Goal: Task Accomplishment & Management: Manage account settings

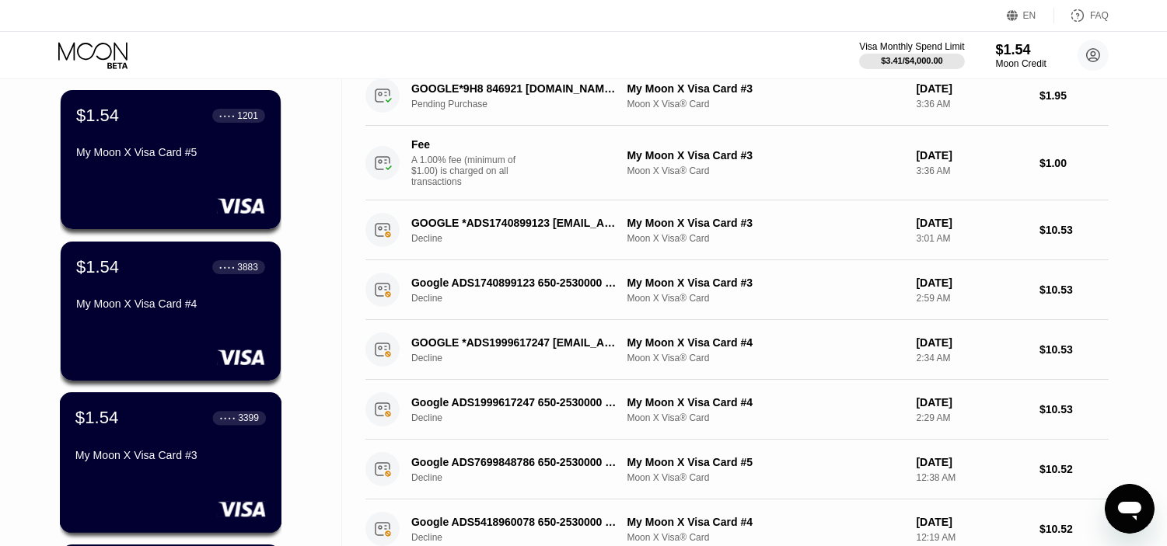
scroll to position [173, 0]
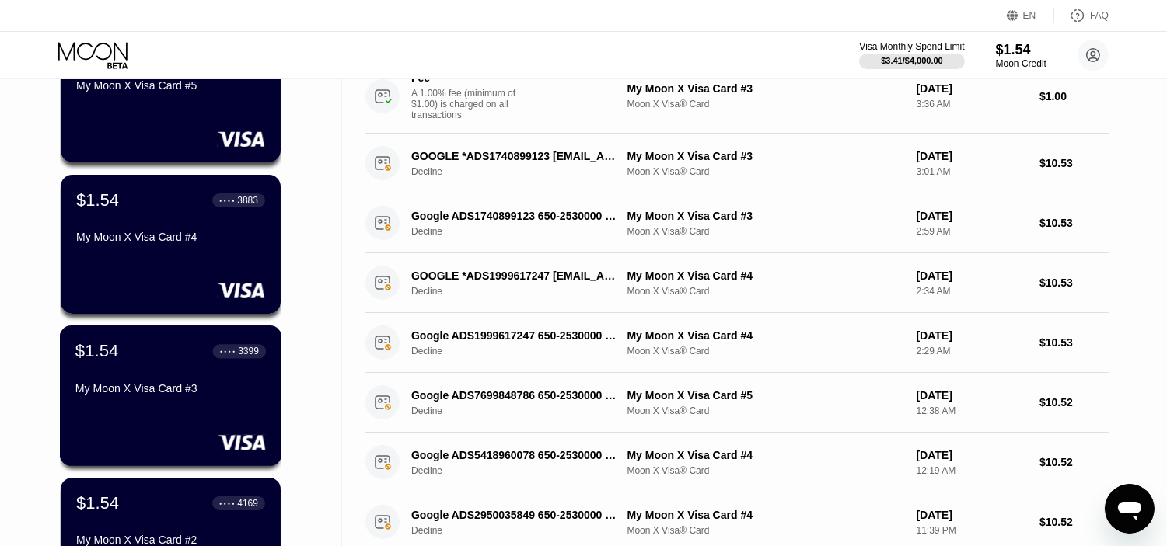
click at [182, 401] on div "My Moon X Visa Card #3" at bounding box center [170, 391] width 190 height 19
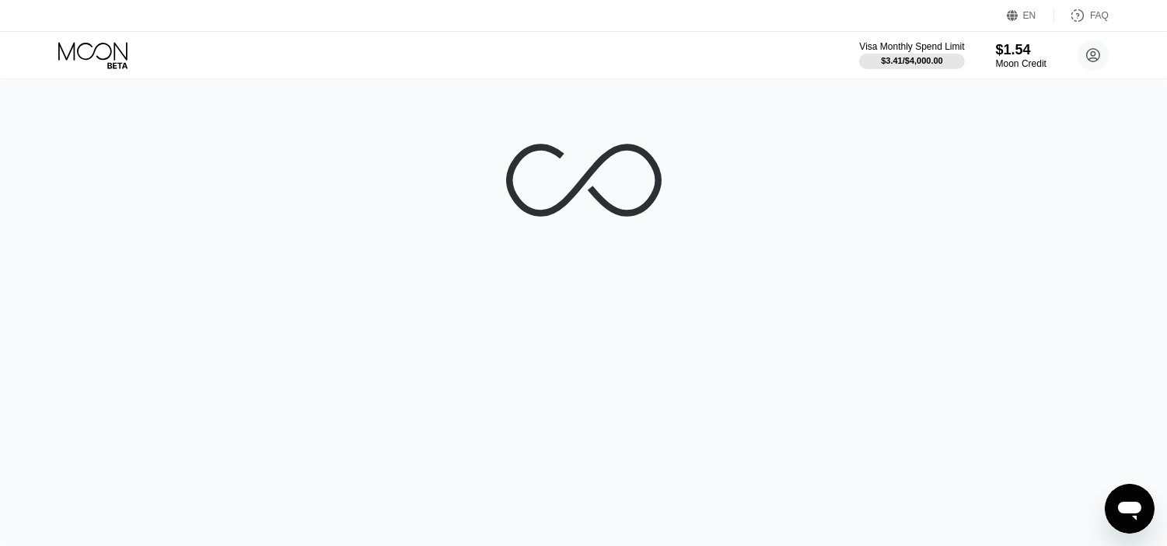
click at [101, 39] on div "Visa Monthly Spend Limit $3.41 / $4,000.00 $1.54 Moon Credit shoaibdzinersmc@gm…" at bounding box center [583, 55] width 1167 height 47
click at [101, 51] on icon at bounding box center [94, 55] width 72 height 27
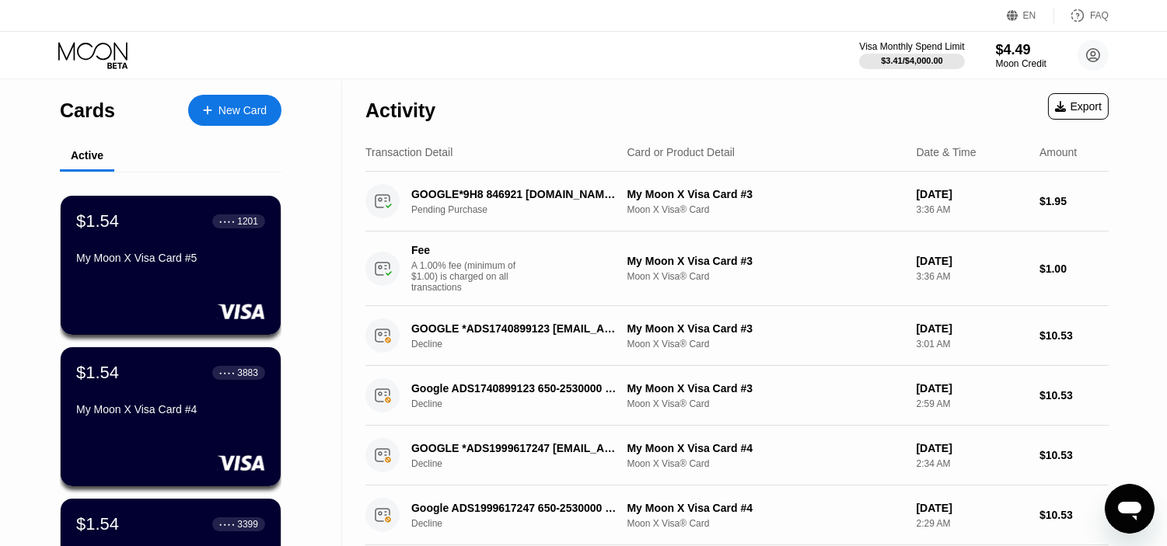
click at [173, 392] on div "$1.54 ● ● ● ● 3883 My Moon X Visa Card #4" at bounding box center [170, 392] width 189 height 59
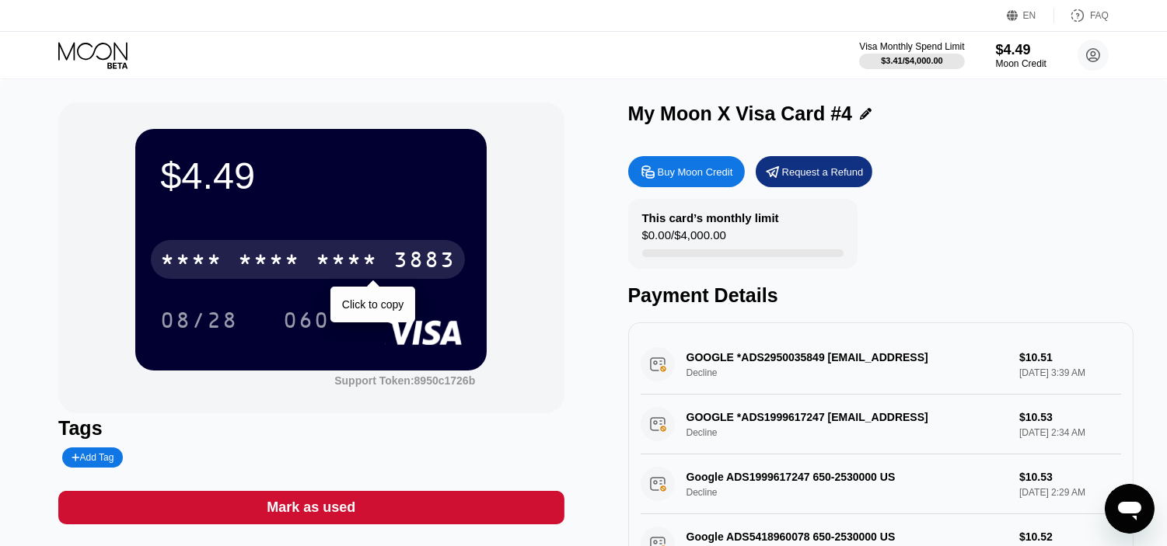
click at [403, 261] on div "3883" at bounding box center [424, 262] width 62 height 25
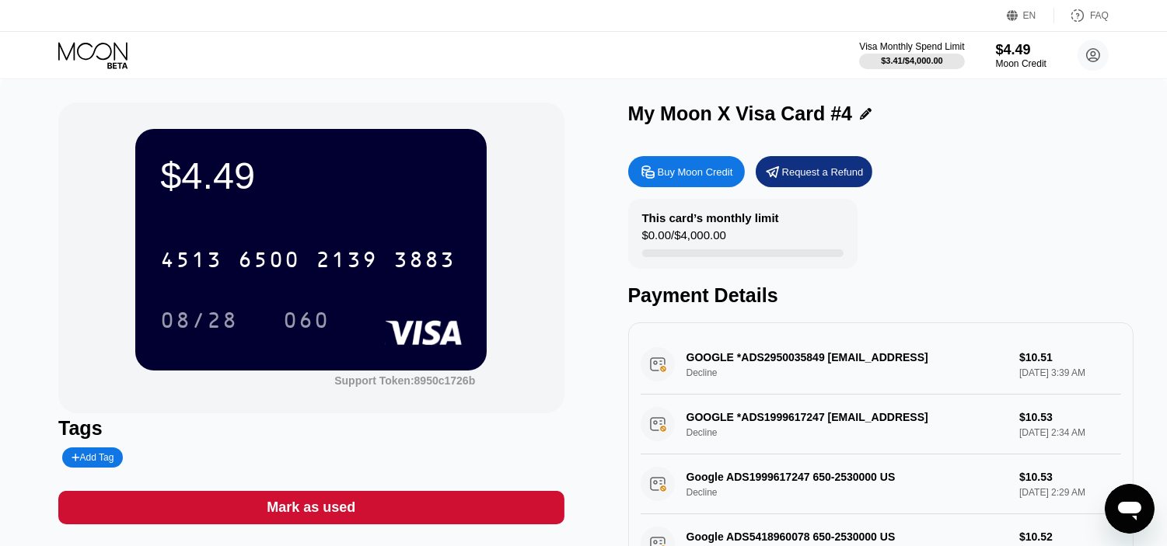
click at [97, 54] on icon at bounding box center [94, 55] width 72 height 27
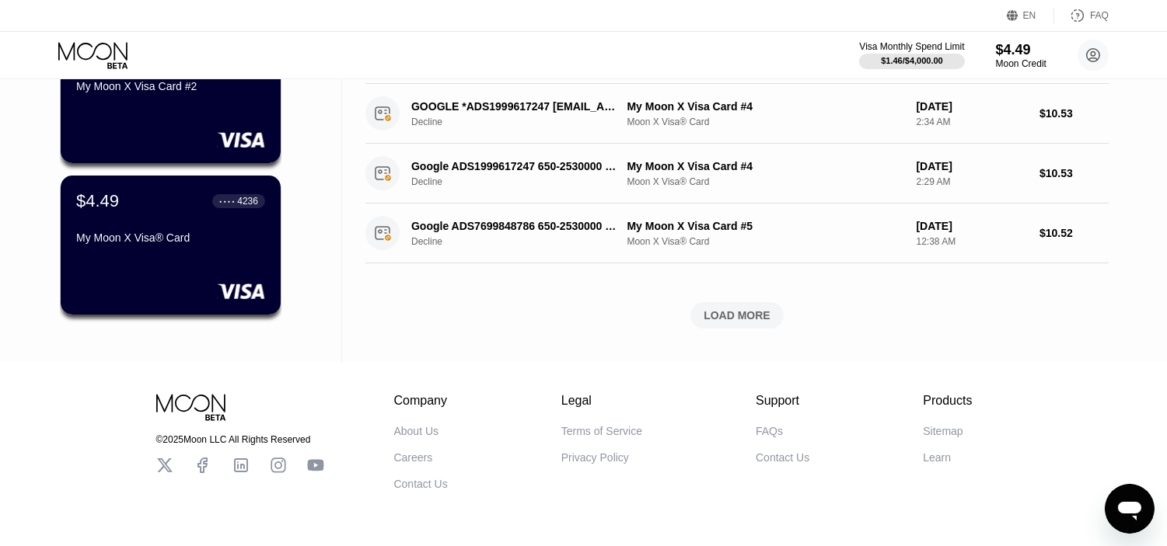
scroll to position [596, 0]
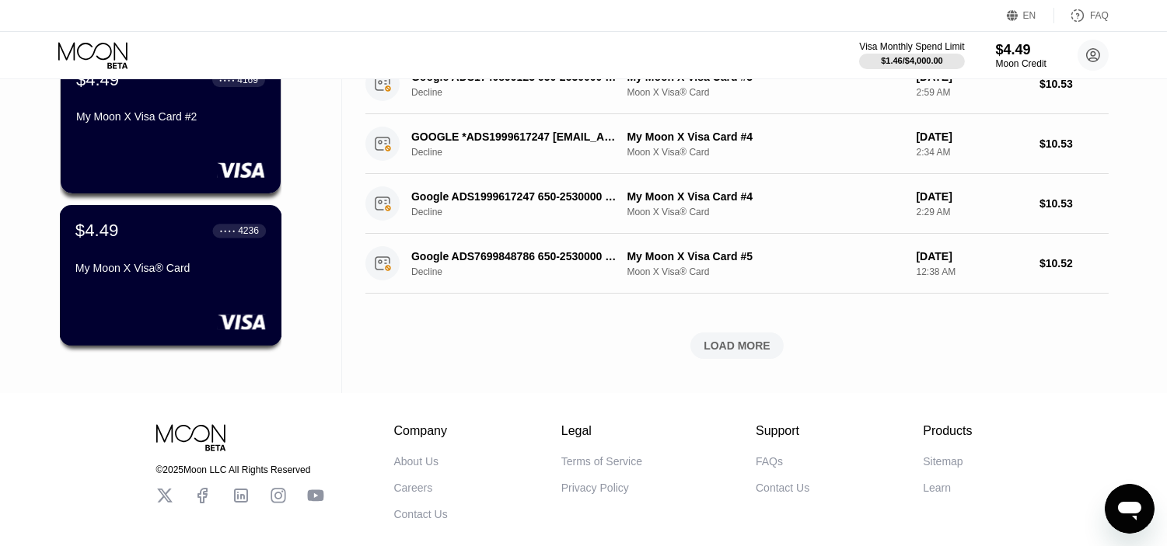
click at [199, 281] on div "My Moon X Visa® Card" at bounding box center [170, 271] width 190 height 19
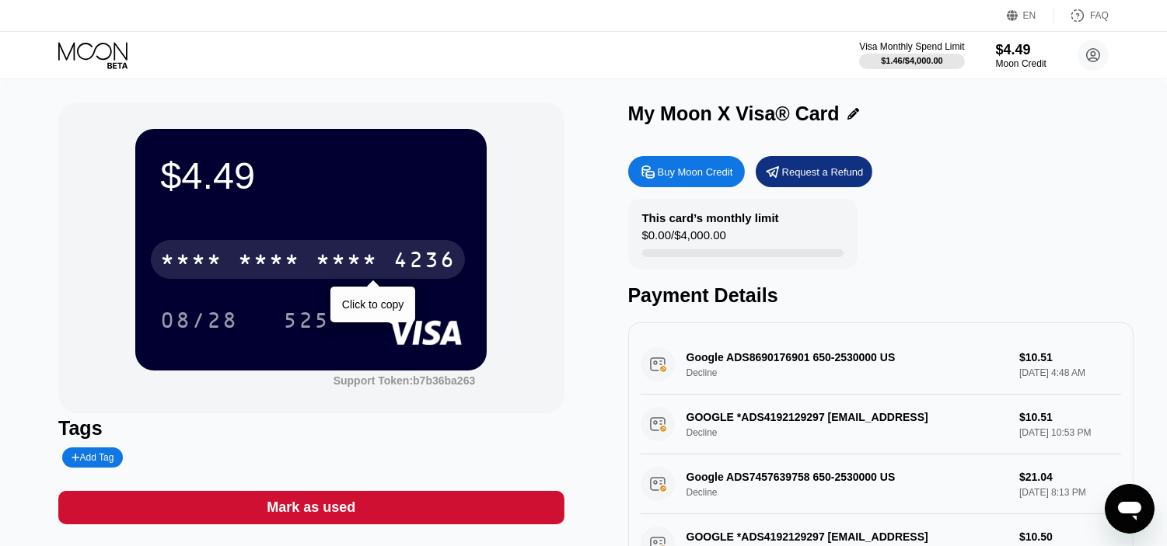
click at [406, 250] on div "* * * * * * * * * * * * 4236" at bounding box center [308, 259] width 314 height 39
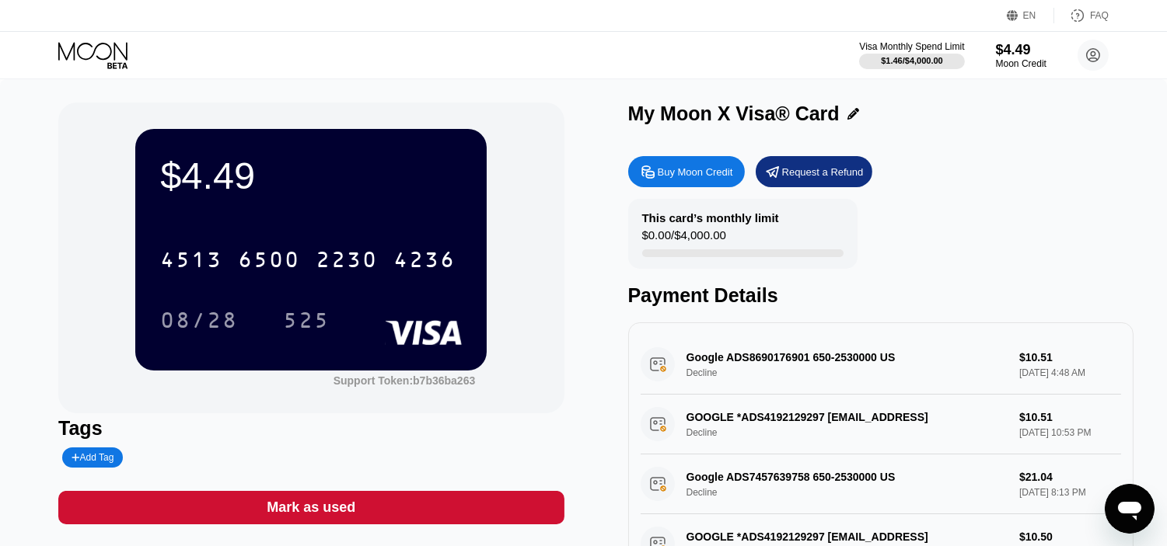
click at [111, 51] on icon at bounding box center [92, 51] width 69 height 18
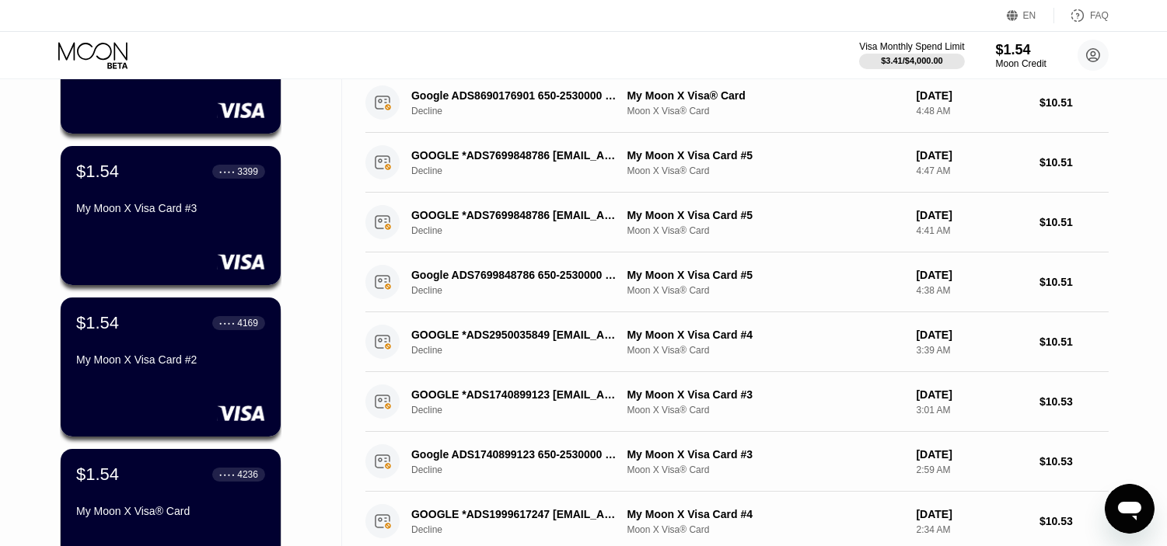
scroll to position [518, 0]
